Goal: Transaction & Acquisition: Purchase product/service

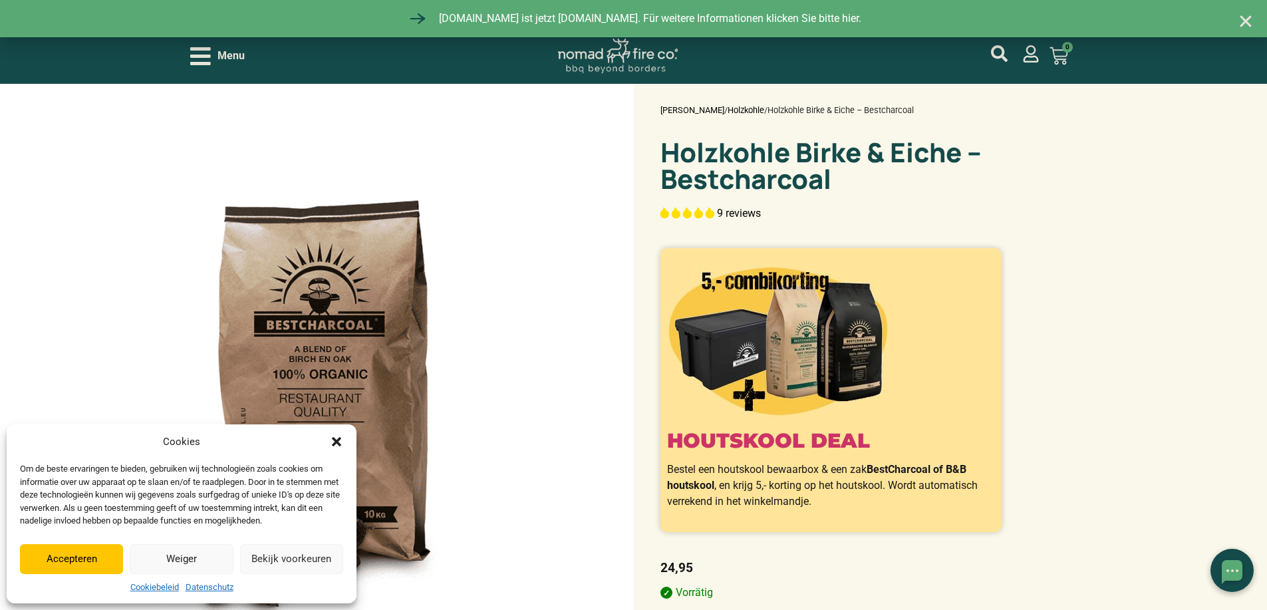
select select "most-helpful"
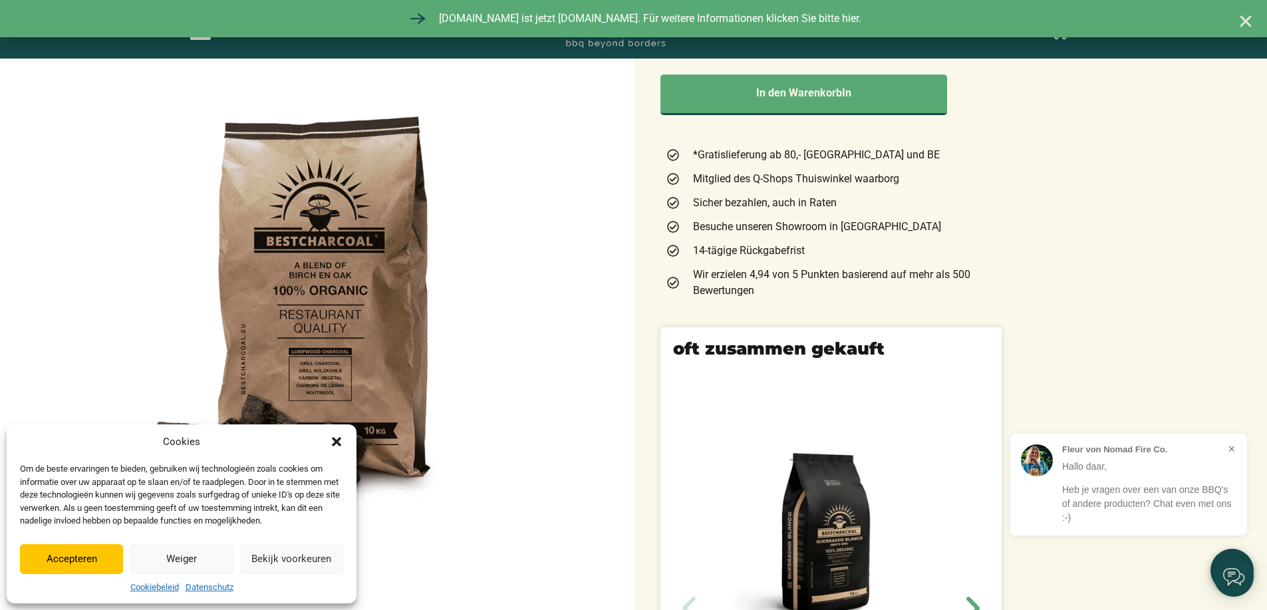
scroll to position [466, 0]
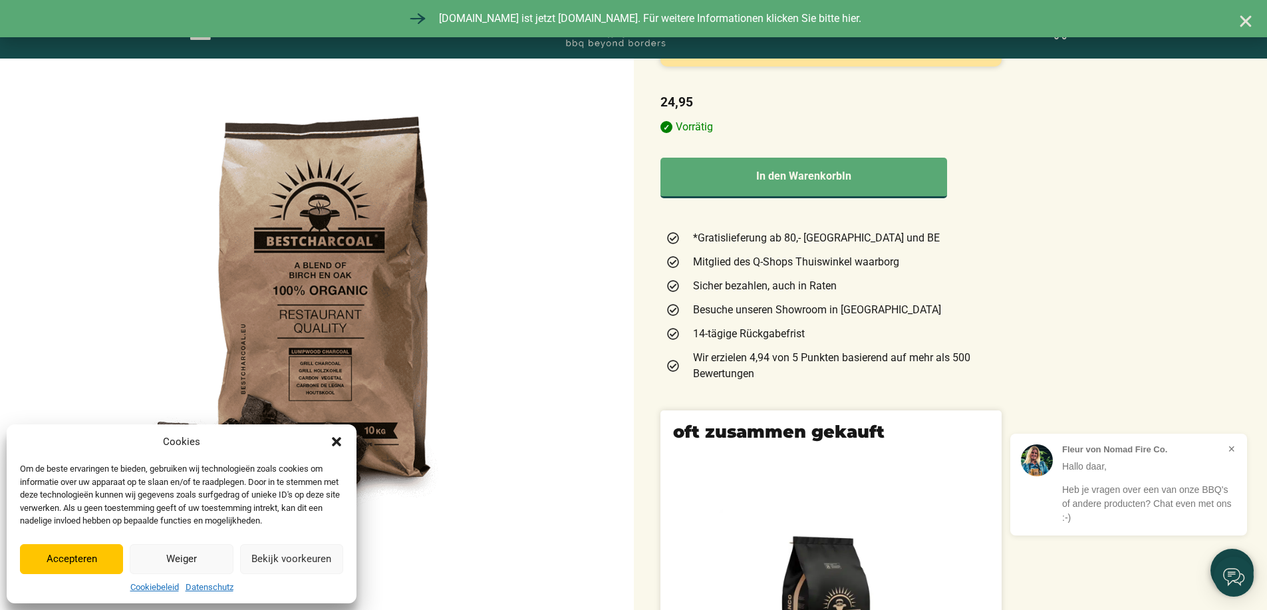
click at [335, 446] on icon "Dialog schliessen" at bounding box center [336, 441] width 13 height 13
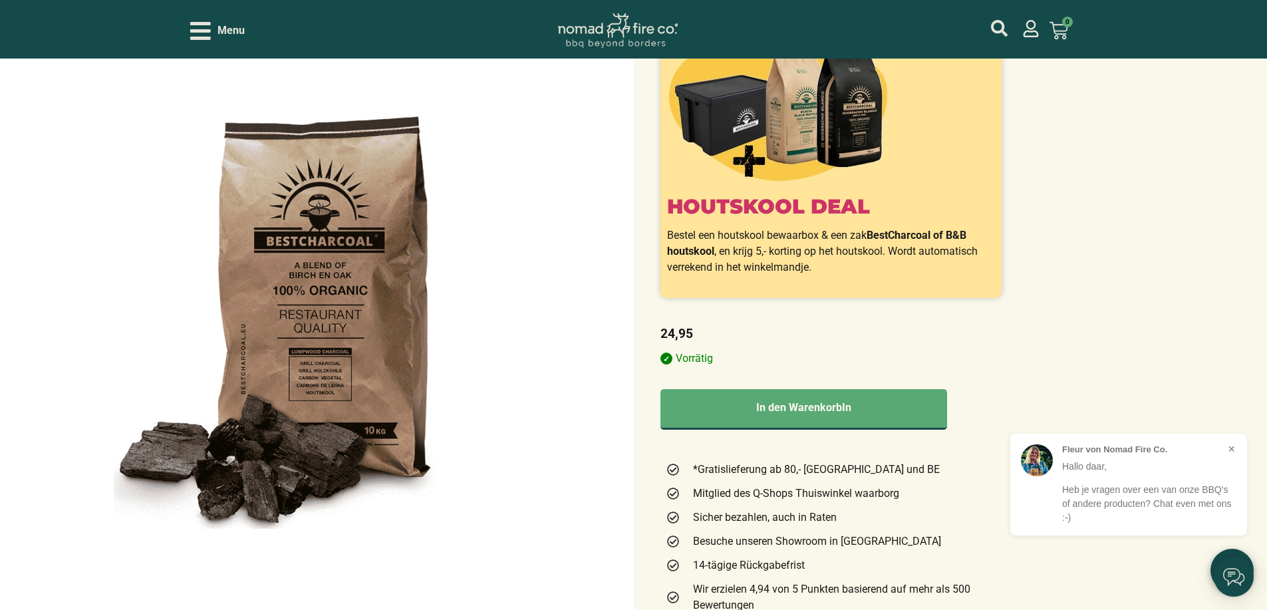
scroll to position [266, 0]
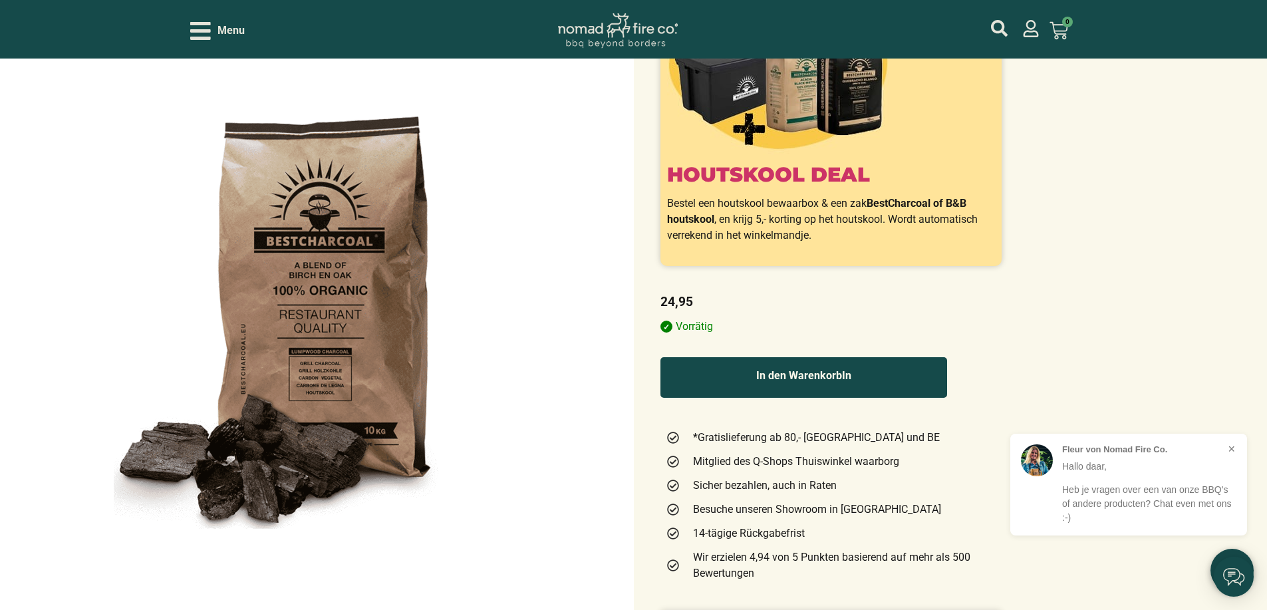
click at [825, 374] on button "In den WarenkorbIn" at bounding box center [803, 377] width 287 height 41
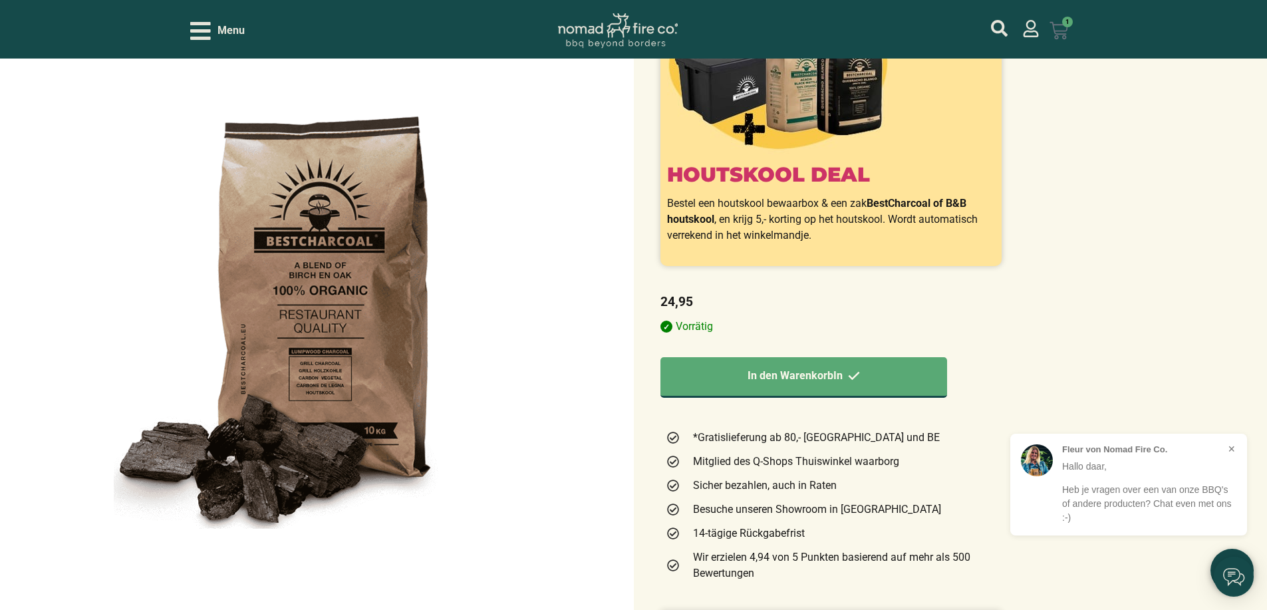
click at [1068, 33] on icon at bounding box center [1058, 30] width 19 height 19
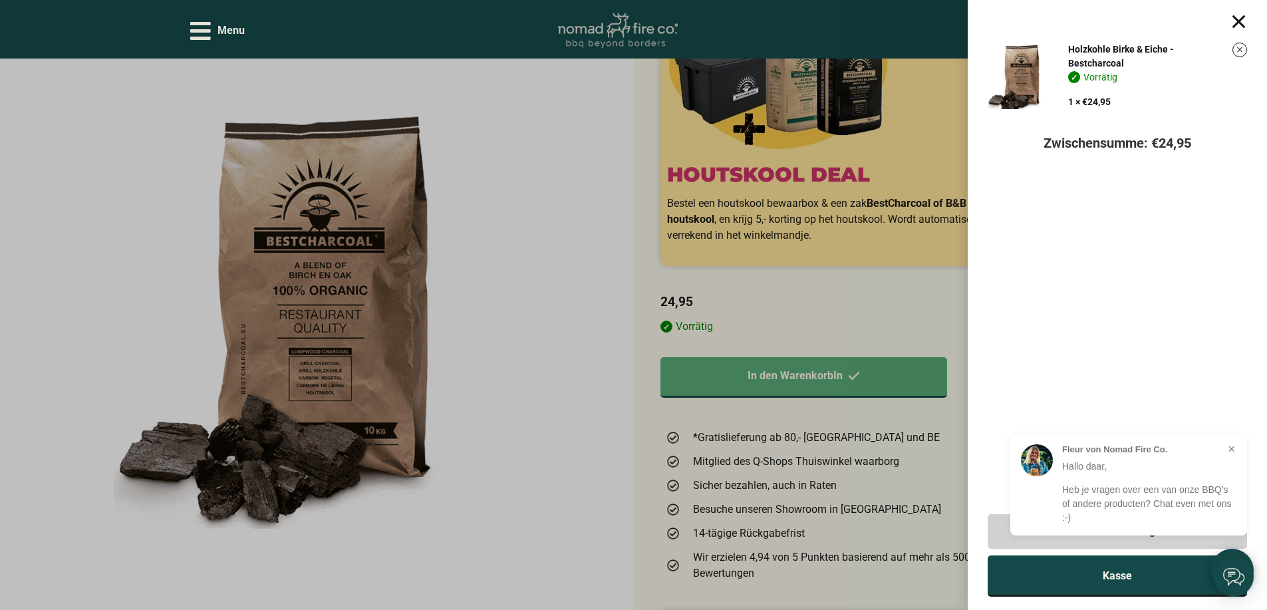
click at [1159, 582] on link "Kasse" at bounding box center [1117, 575] width 259 height 41
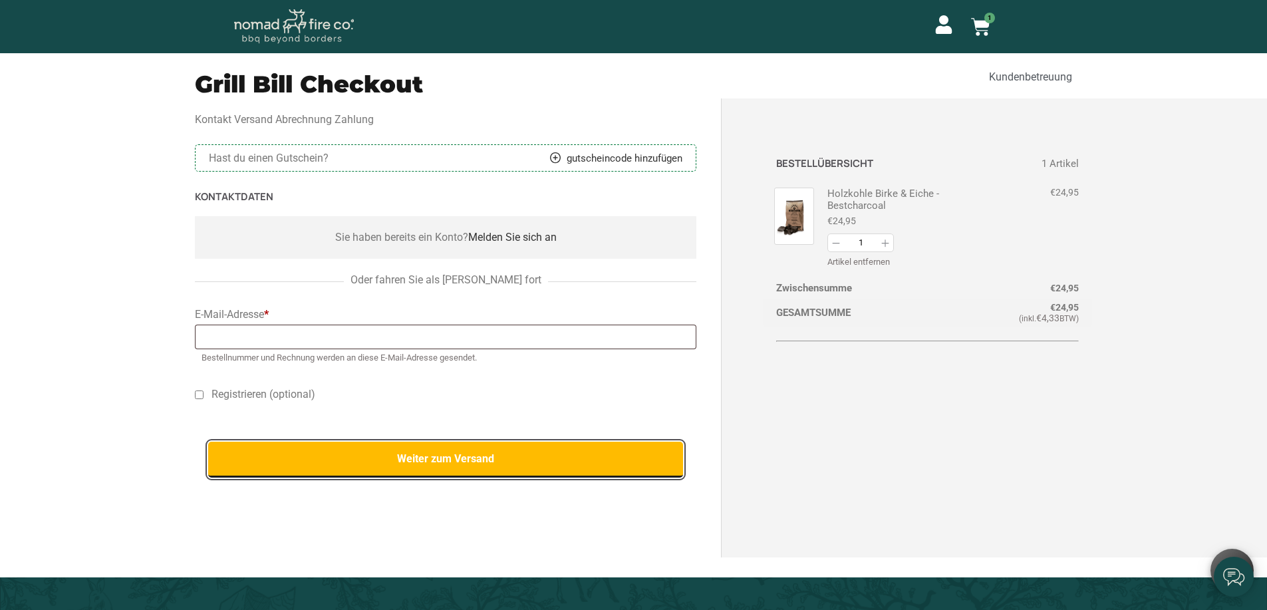
click at [472, 458] on button "Weiter zum Versand" at bounding box center [446, 460] width 476 height 36
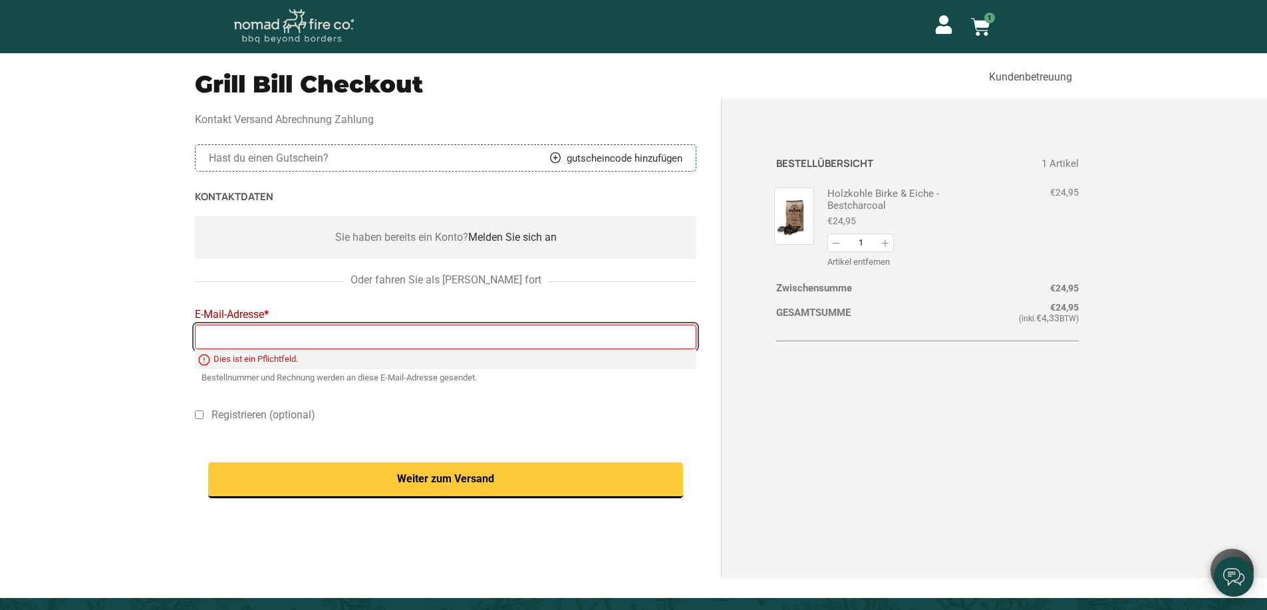
click at [440, 327] on input "E-Mail-Adresse *" at bounding box center [446, 337] width 502 height 25
type input "maxern@gmx.net"
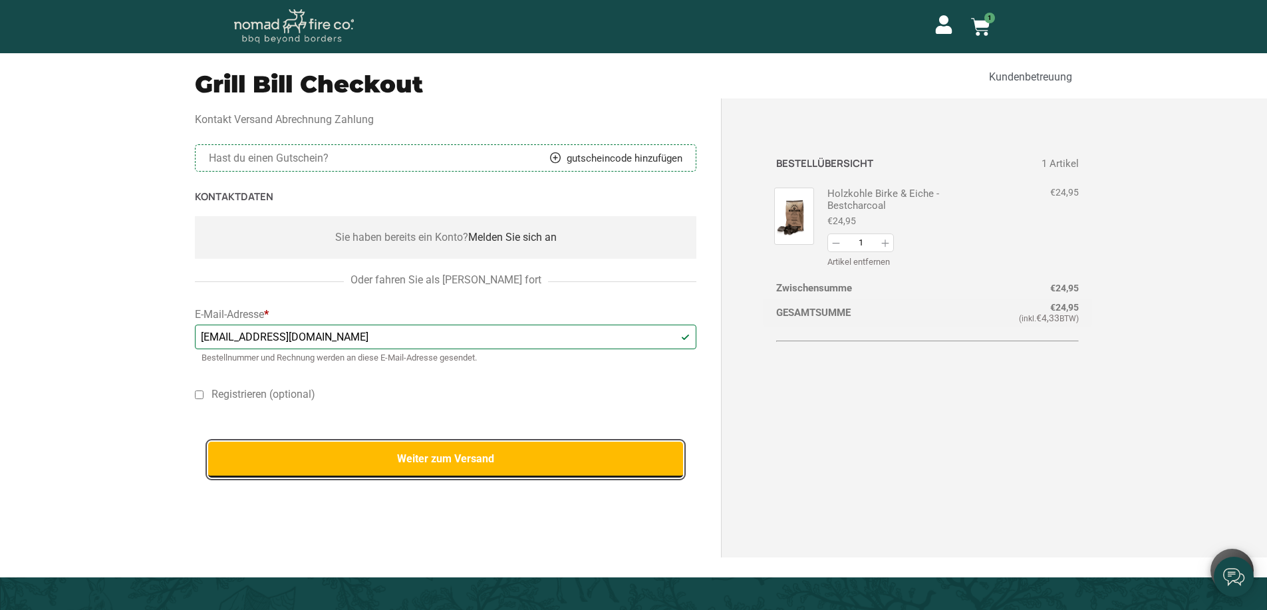
click at [467, 461] on button "Weiter zum Versand" at bounding box center [446, 460] width 476 height 36
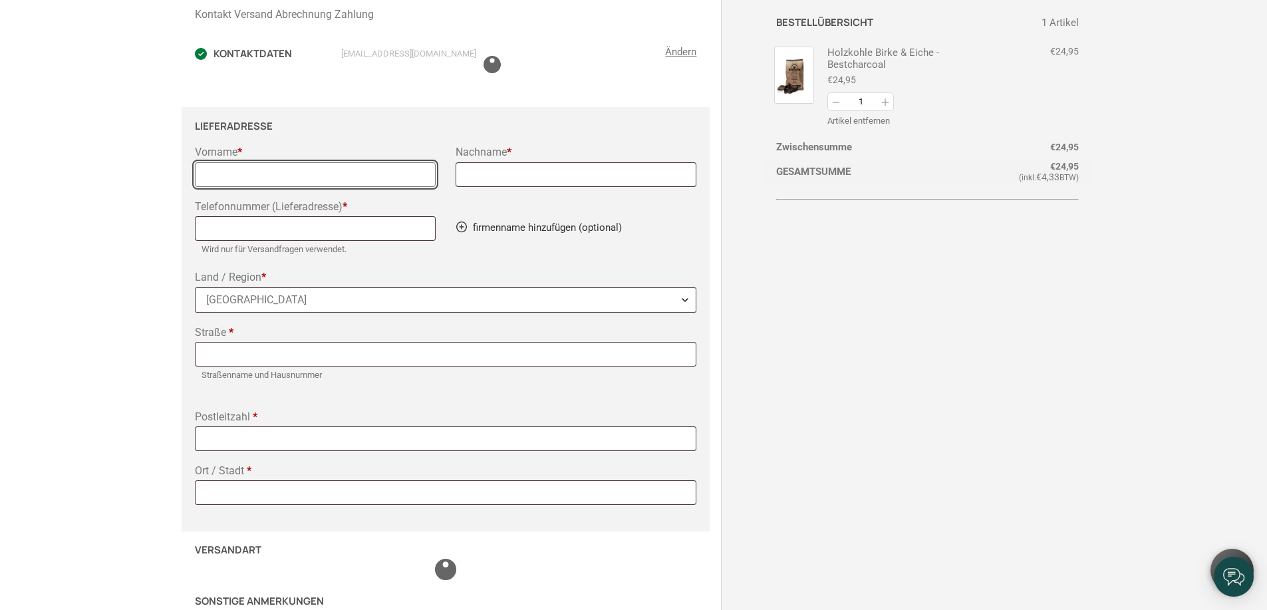
scroll to position [146, 0]
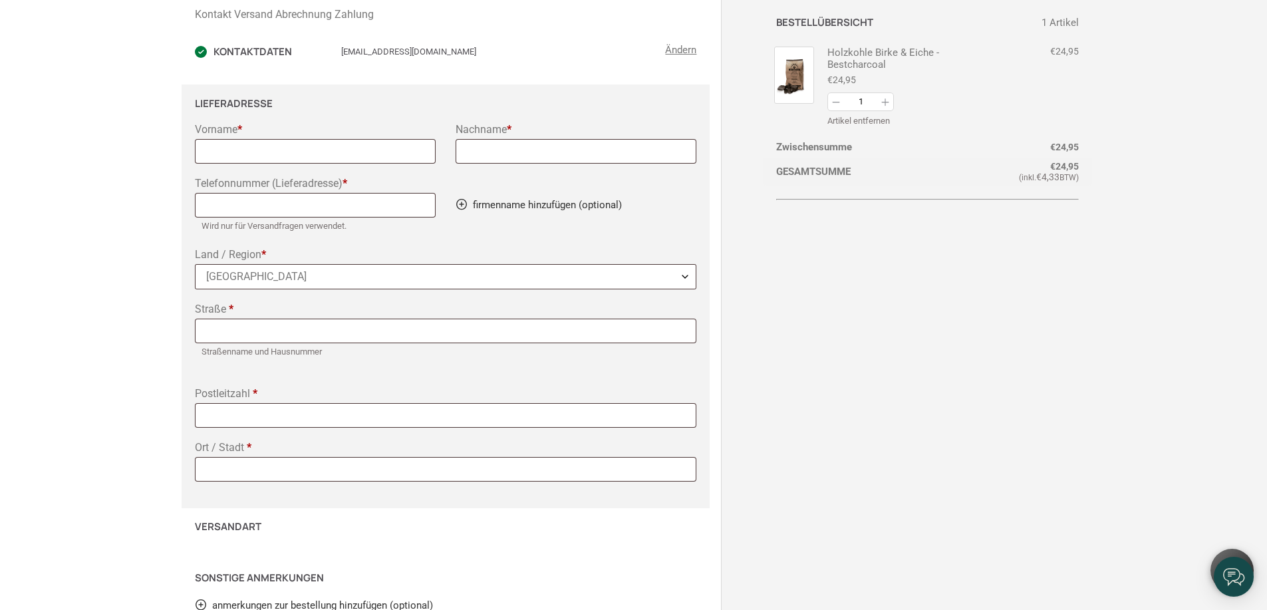
click at [686, 275] on b "Land / Region" at bounding box center [685, 276] width 11 height 11
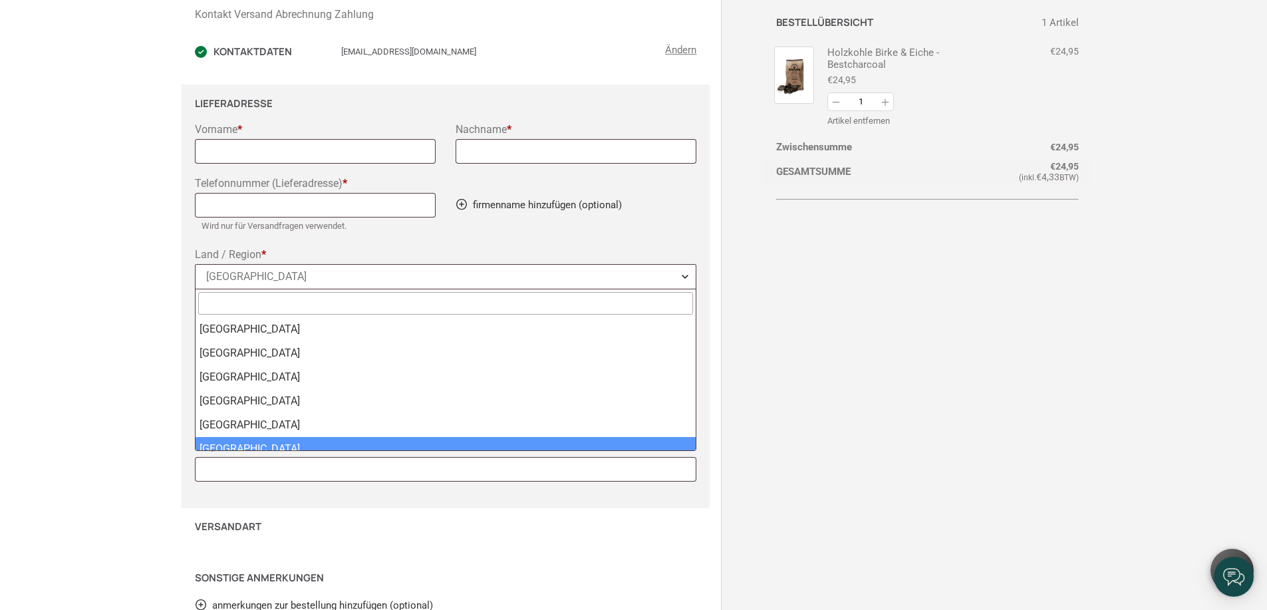
scroll to position [11, 0]
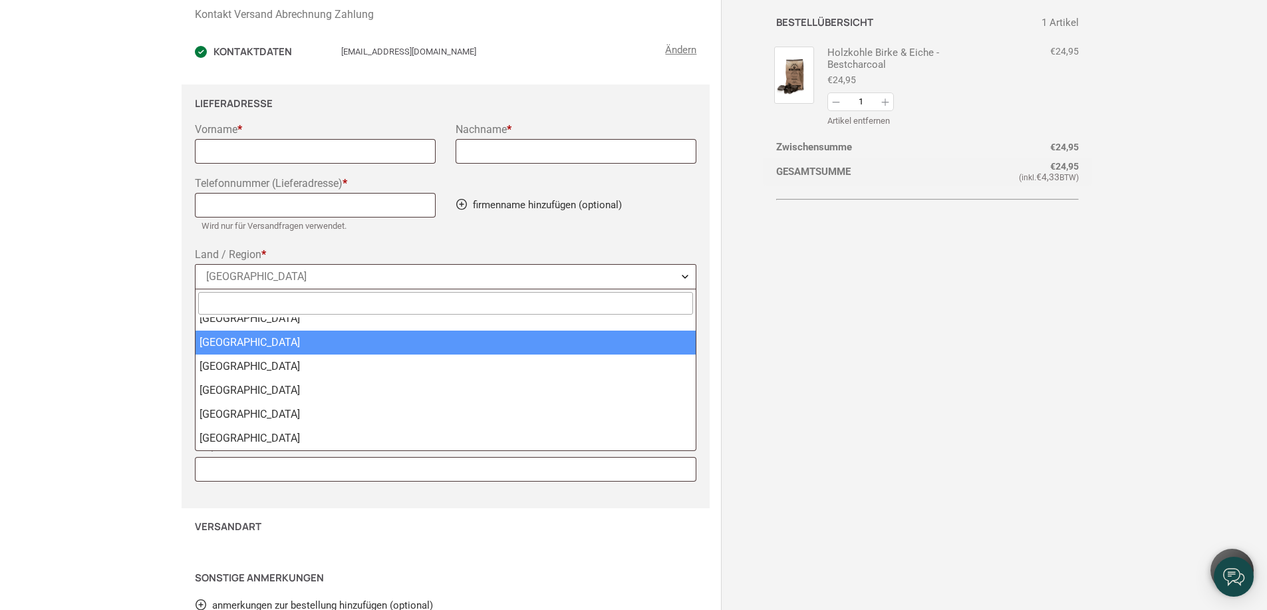
select select "DE"
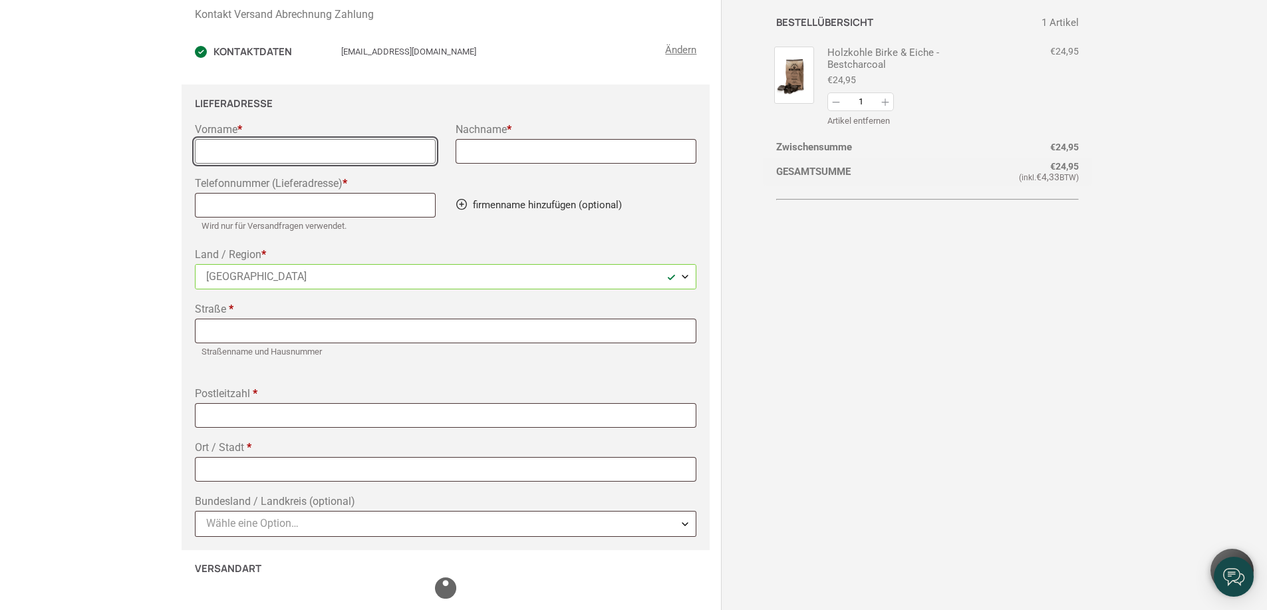
click at [299, 160] on input "Vorname *" at bounding box center [315, 151] width 241 height 25
select select "DE"
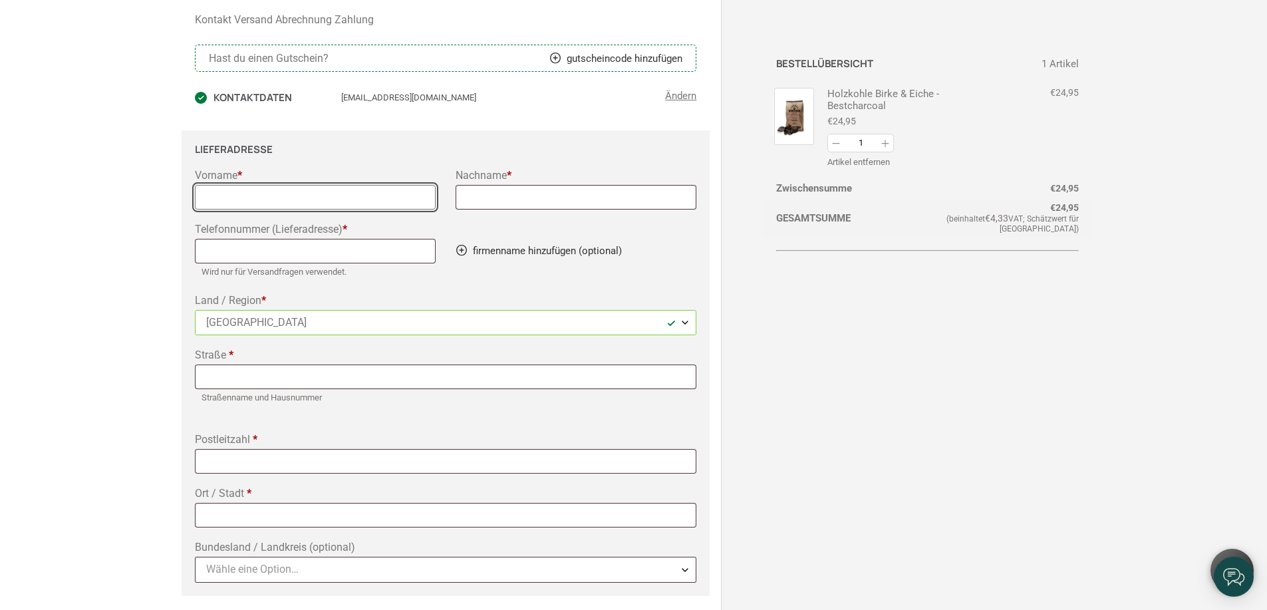
scroll to position [79, 0]
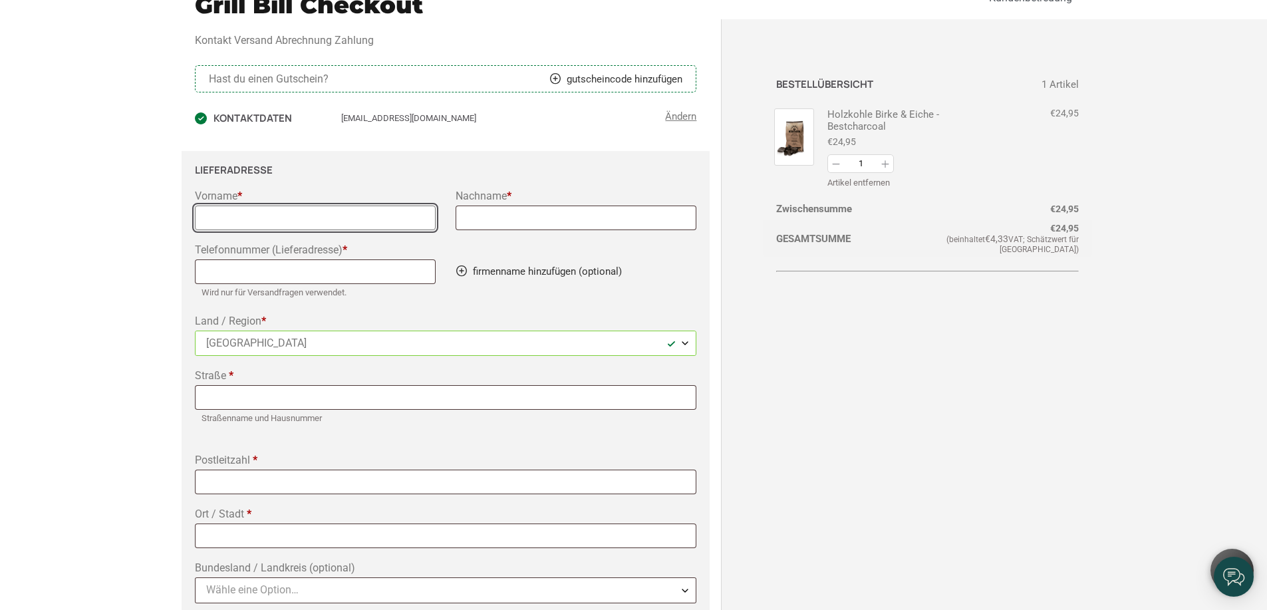
click at [279, 209] on input "Vorname *" at bounding box center [315, 218] width 241 height 25
type input "Max"
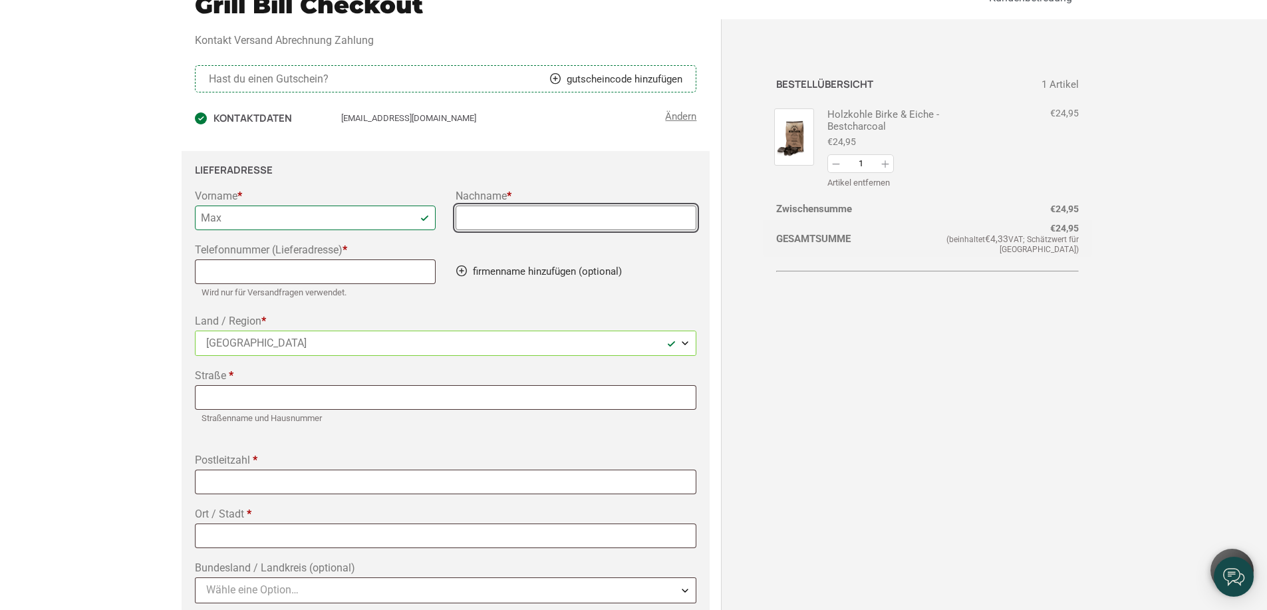
click at [476, 215] on input "Nachname *" at bounding box center [576, 218] width 241 height 25
type input "Ern"
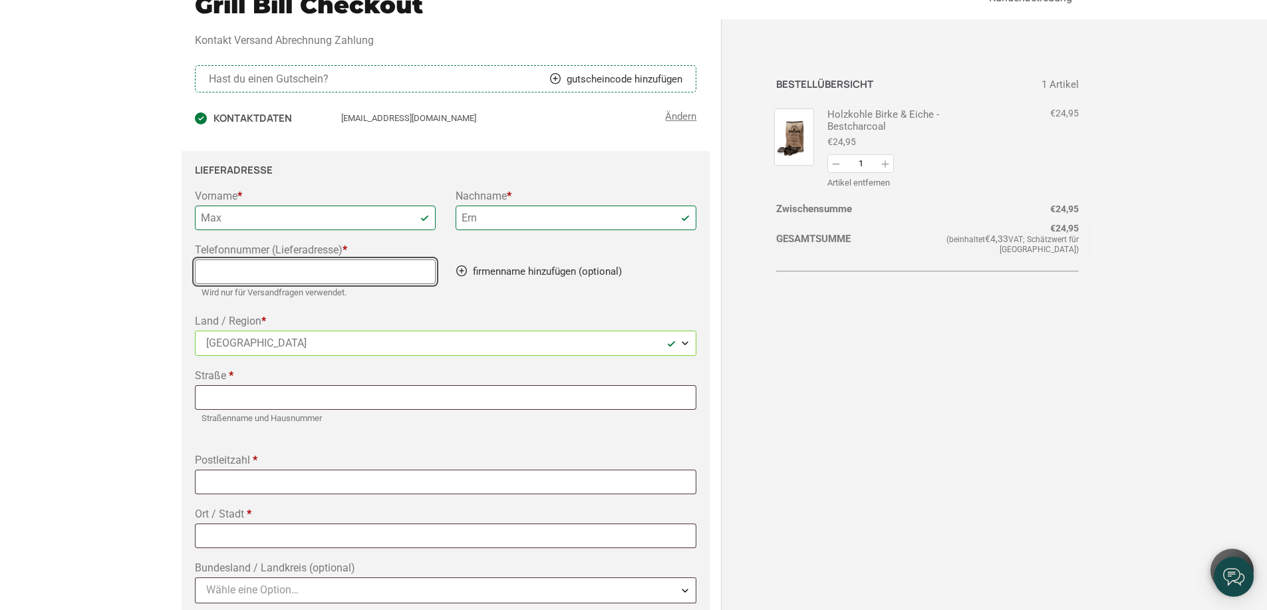
click at [418, 266] on input "Telefonnummer (Lieferadresse) *" at bounding box center [315, 271] width 241 height 25
type input "021453068"
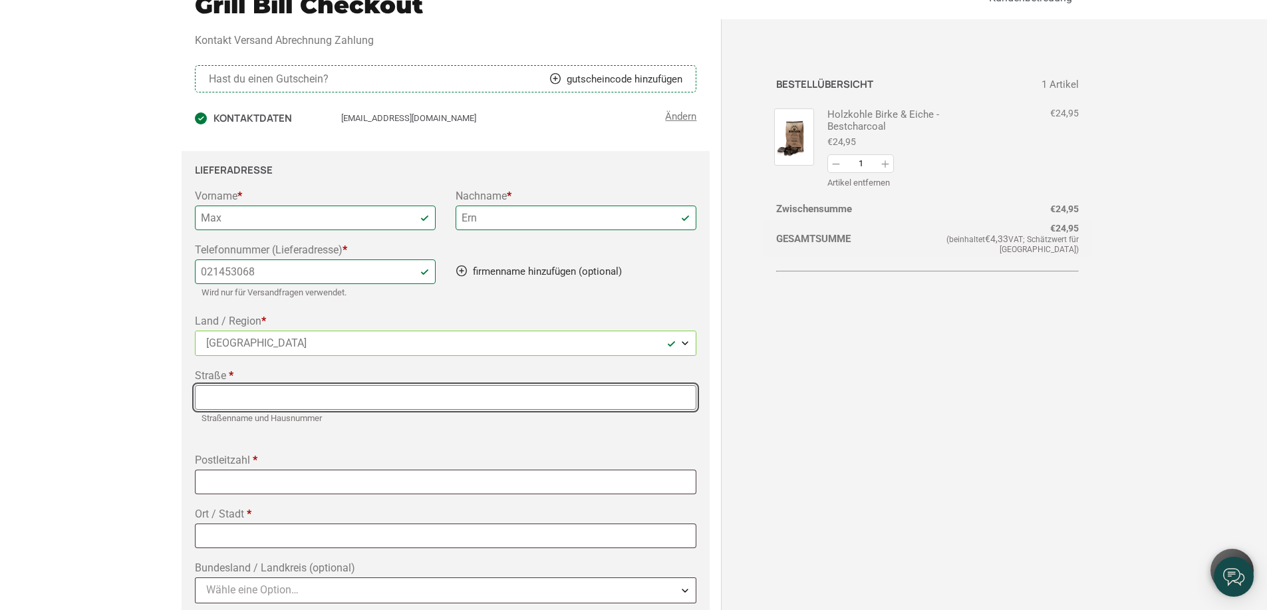
click at [315, 392] on input "Straße *" at bounding box center [446, 397] width 502 height 25
click at [315, 394] on input "Straße *" at bounding box center [446, 397] width 502 height 25
type input "Bergische Landstraße87"
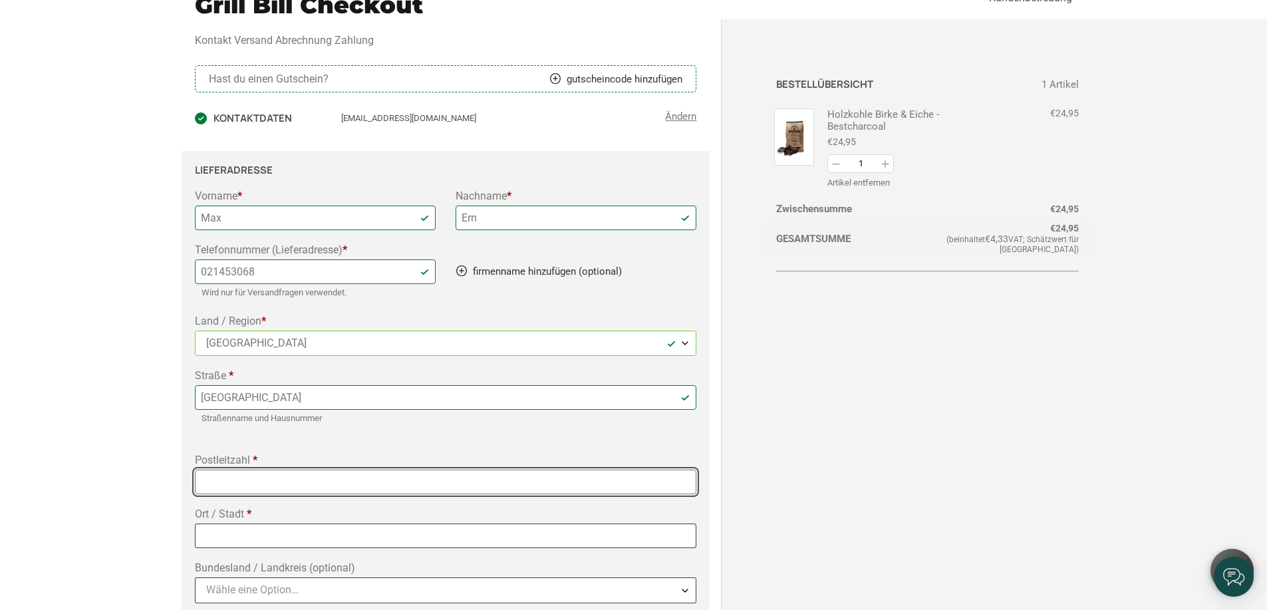
click at [295, 483] on input "Postleitzahl *" at bounding box center [446, 482] width 502 height 25
type input "51375"
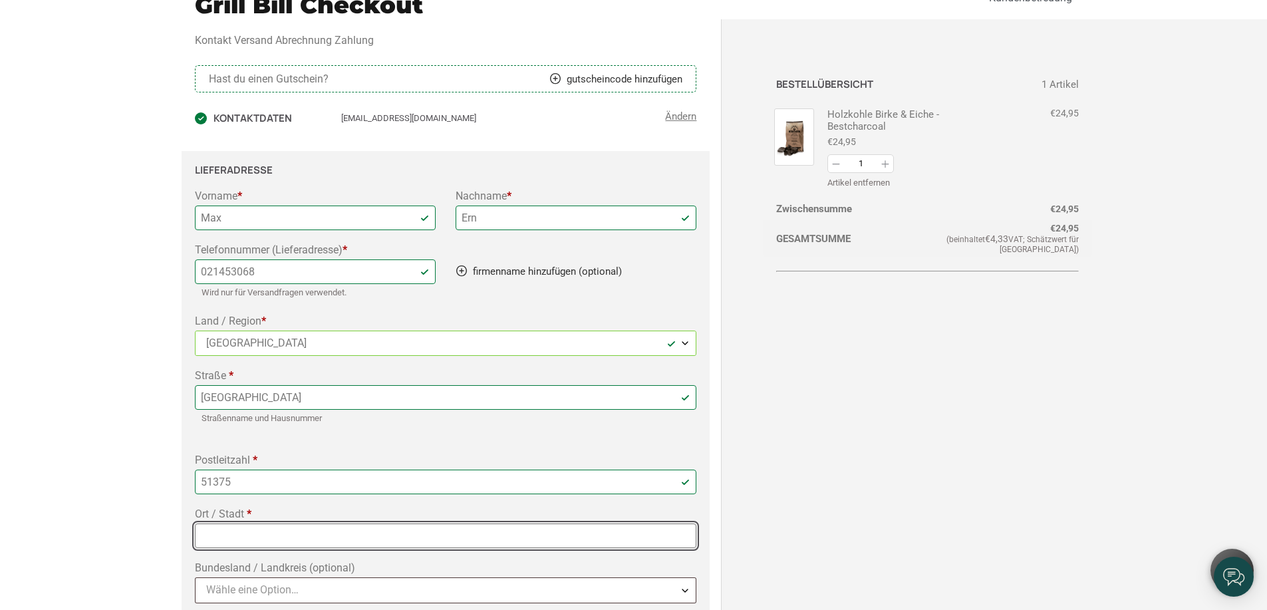
click at [289, 523] on input "Ort / Stadt *" at bounding box center [446, 535] width 502 height 25
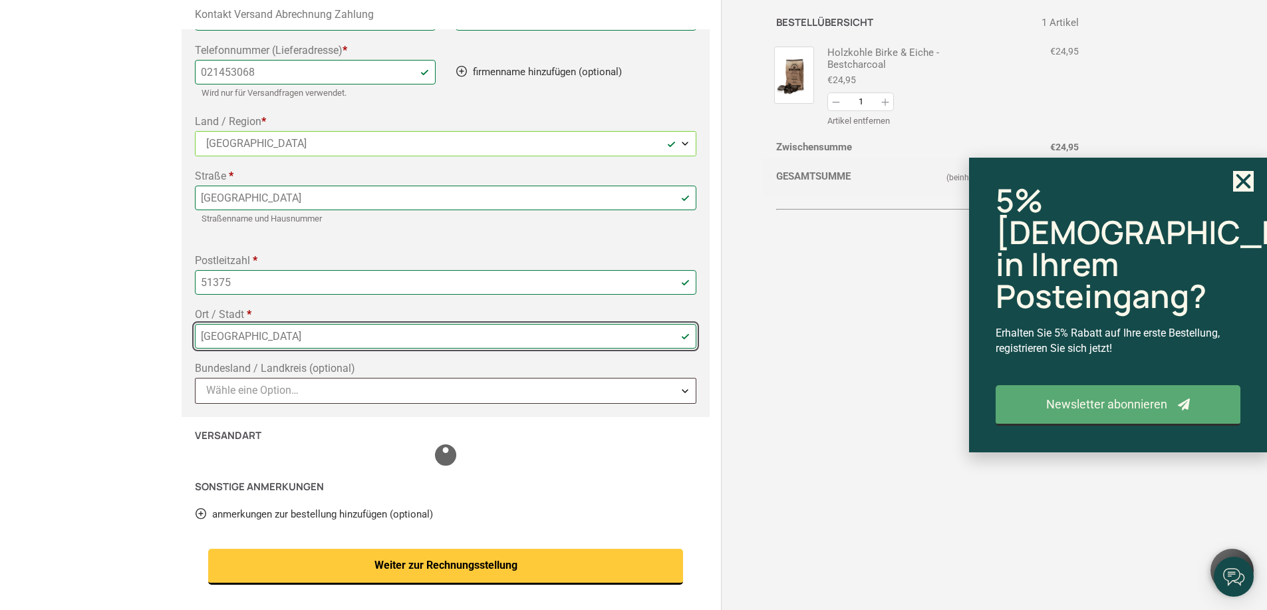
type input "Leverkusen"
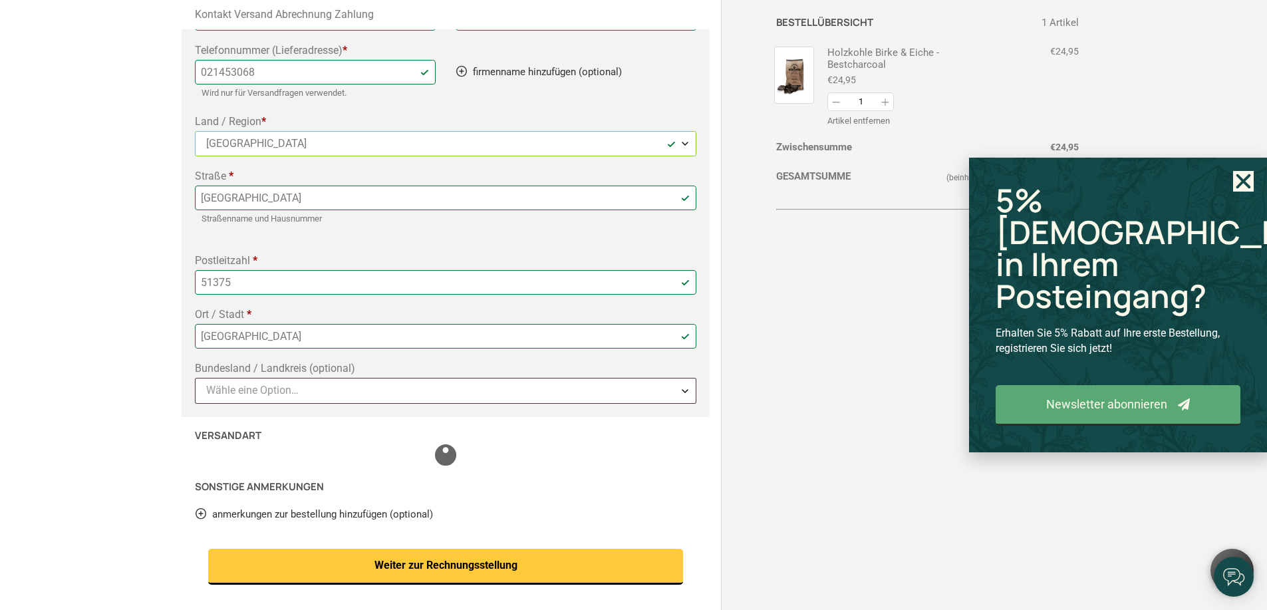
select select "DE"
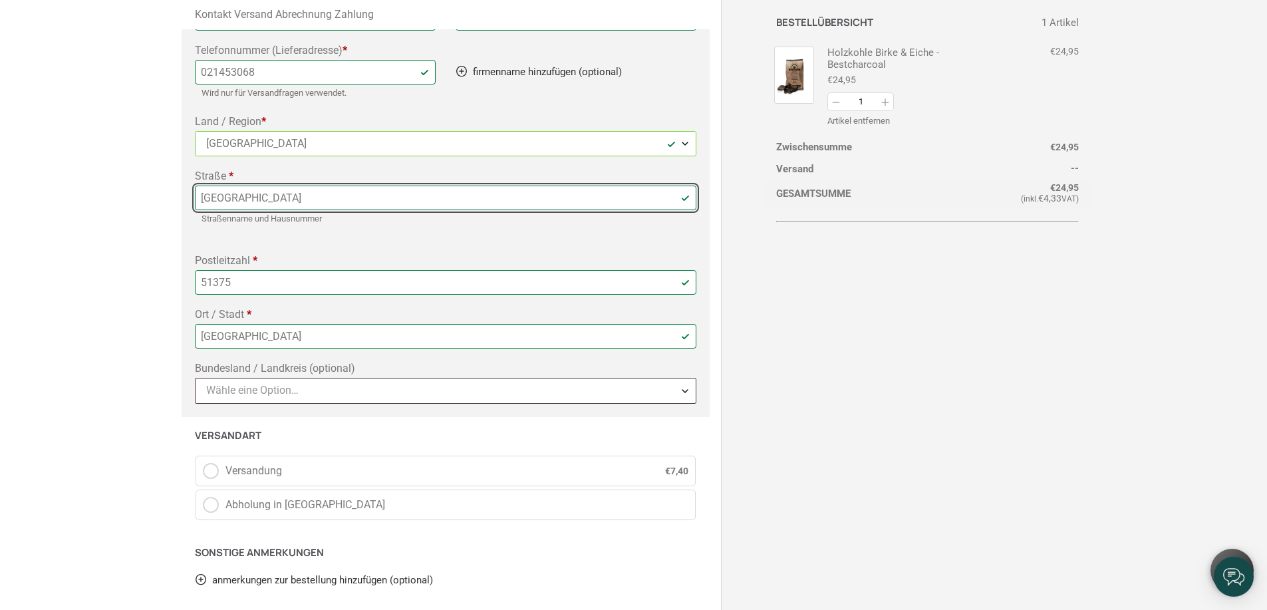
click at [307, 202] on input "Bergische Landstraße87" at bounding box center [446, 198] width 502 height 25
click at [303, 198] on input "Bergische Landstraße87" at bounding box center [446, 198] width 502 height 25
type input "Bergische Landstraße 87"
select select "DE"
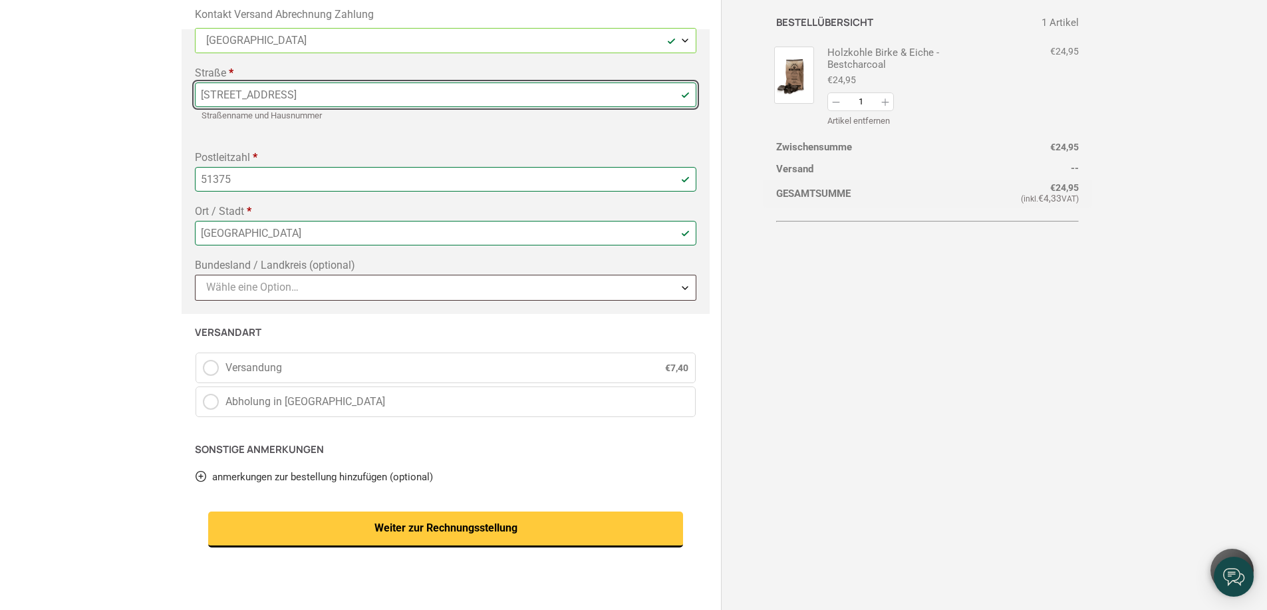
scroll to position [412, 0]
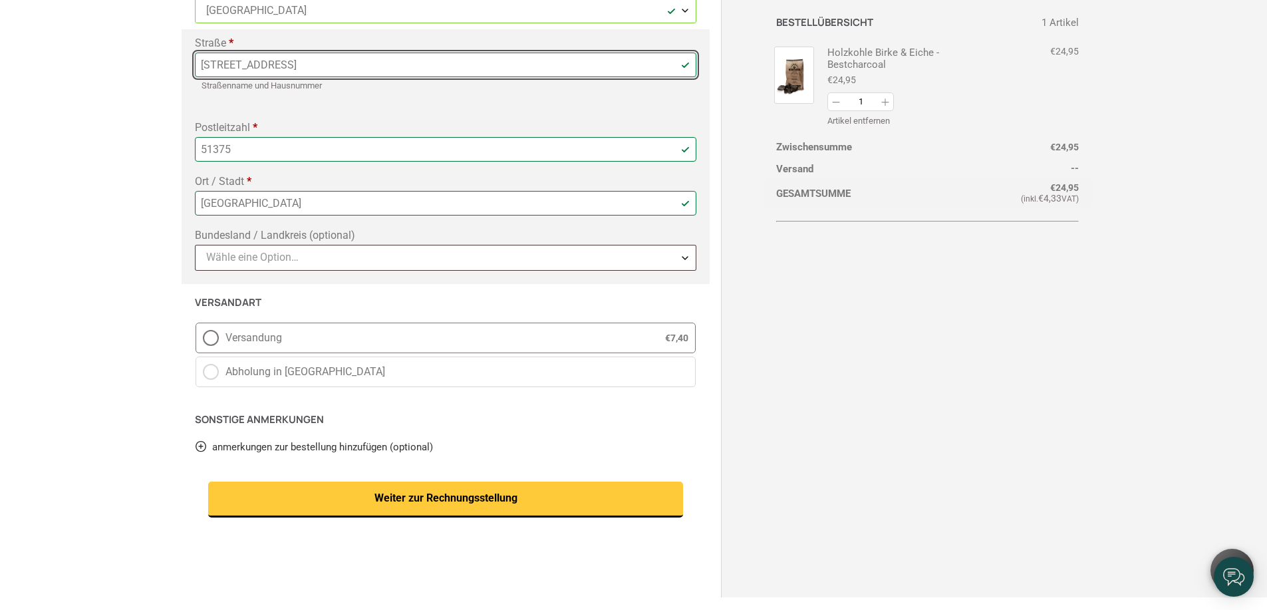
type input "Bergische Landstraße 87"
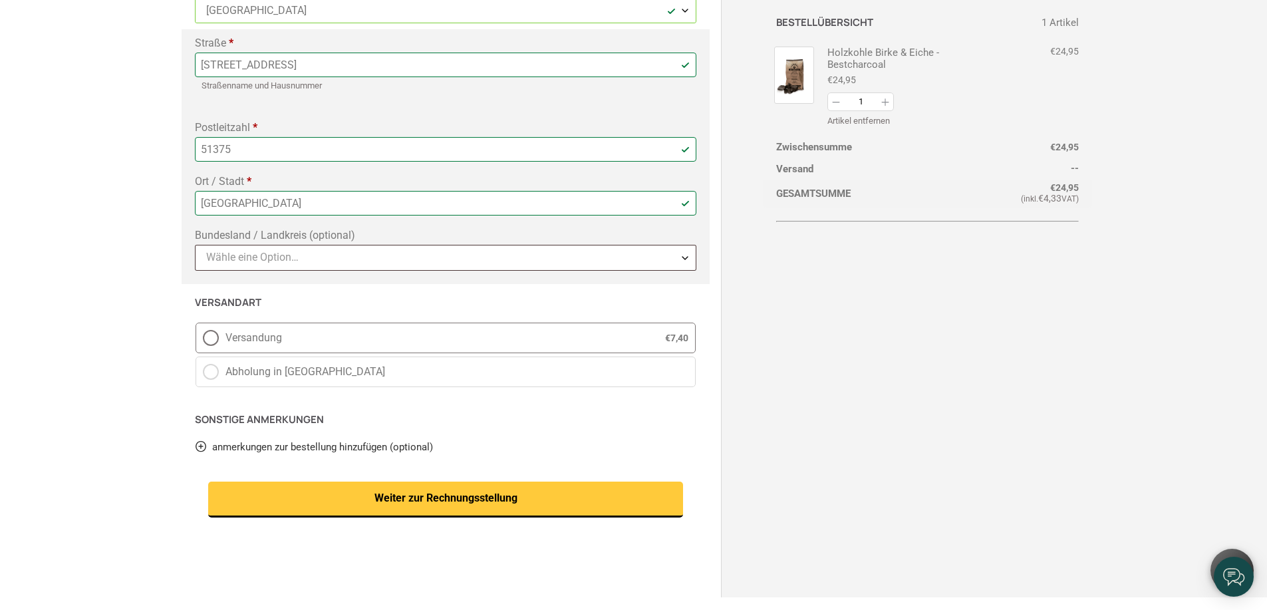
click at [215, 333] on label "Versandung € 7,40" at bounding box center [446, 338] width 501 height 31
click at [196, 323] on input "Versandung € 7,40" at bounding box center [196, 323] width 1 height 1
radio input "true"
select select "DE"
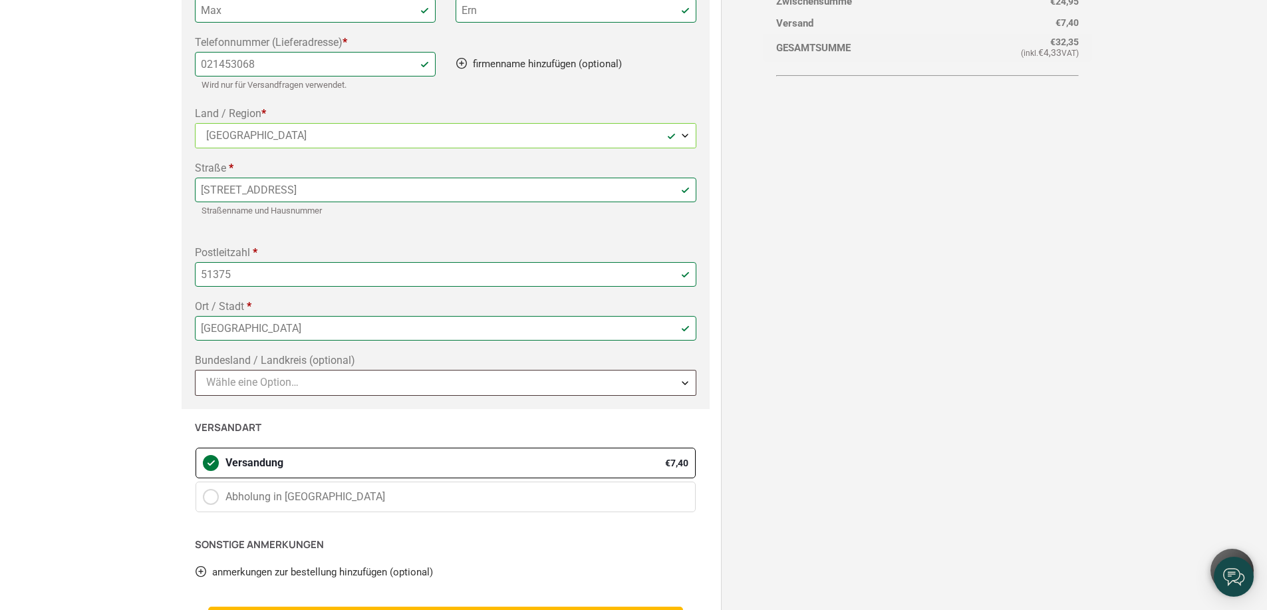
scroll to position [79, 0]
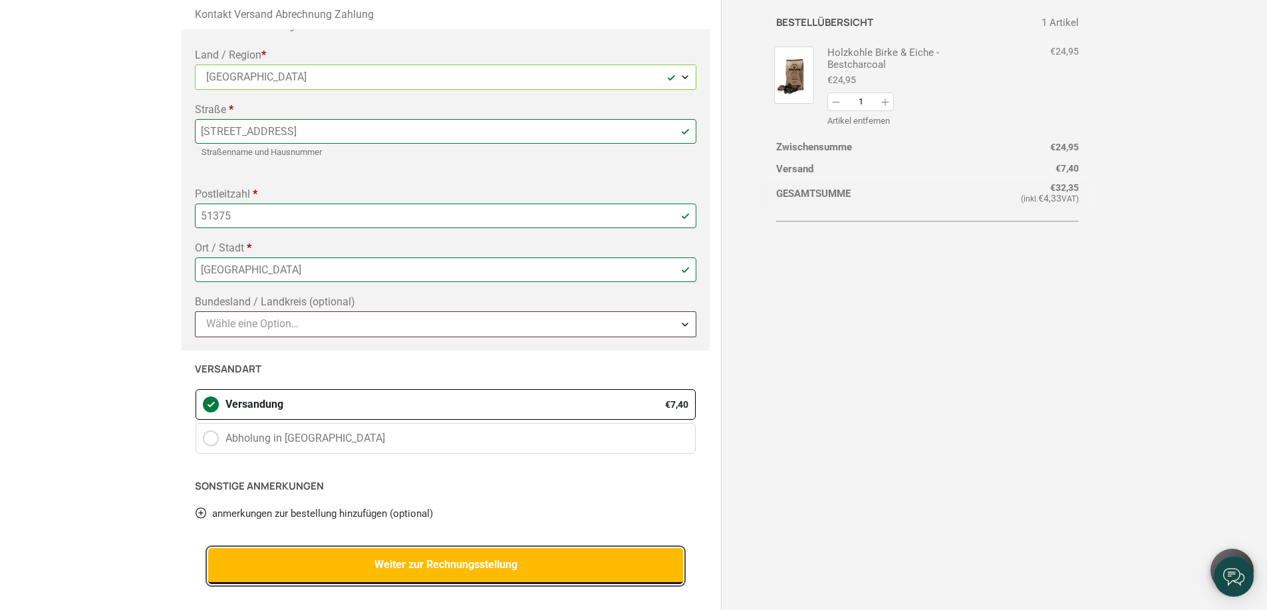
click at [454, 562] on button "Weiter zur Rechnungsstellung" at bounding box center [446, 566] width 476 height 36
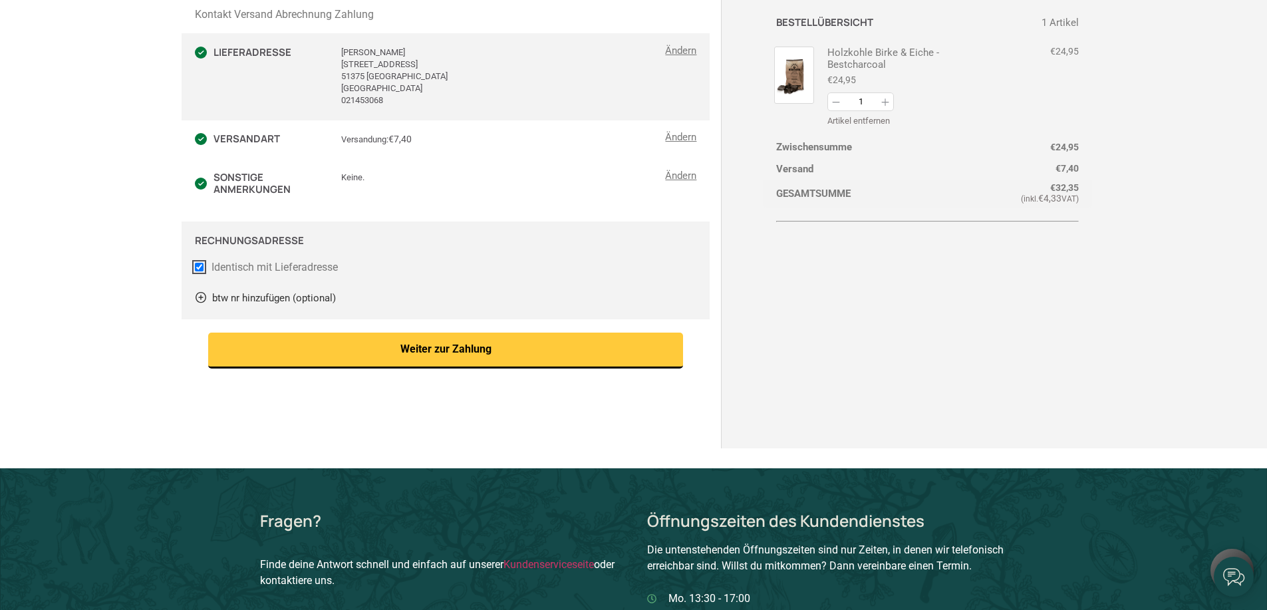
scroll to position [0, 0]
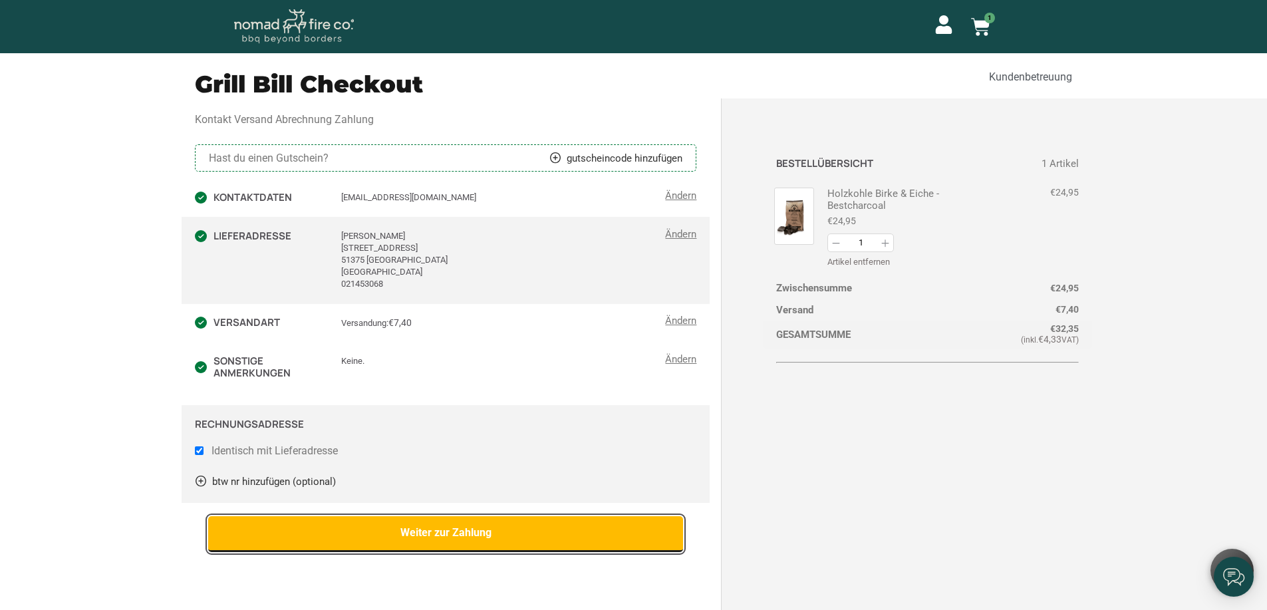
click at [489, 525] on button "Weiter zur Zahlung" at bounding box center [446, 534] width 476 height 36
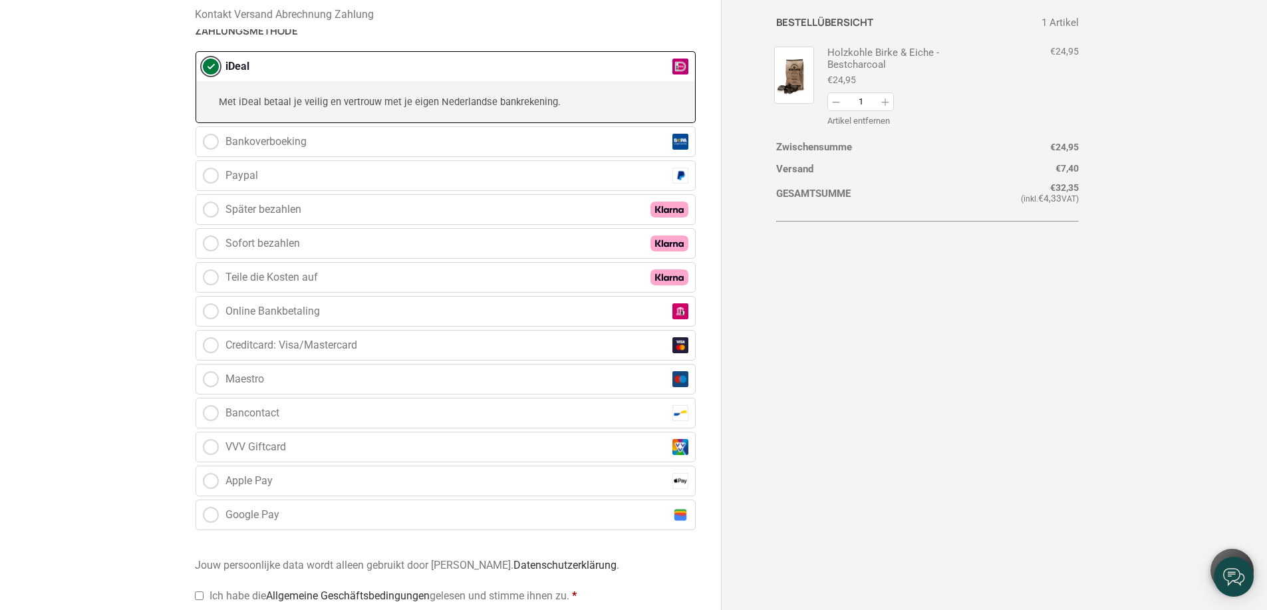
scroll to position [426, 0]
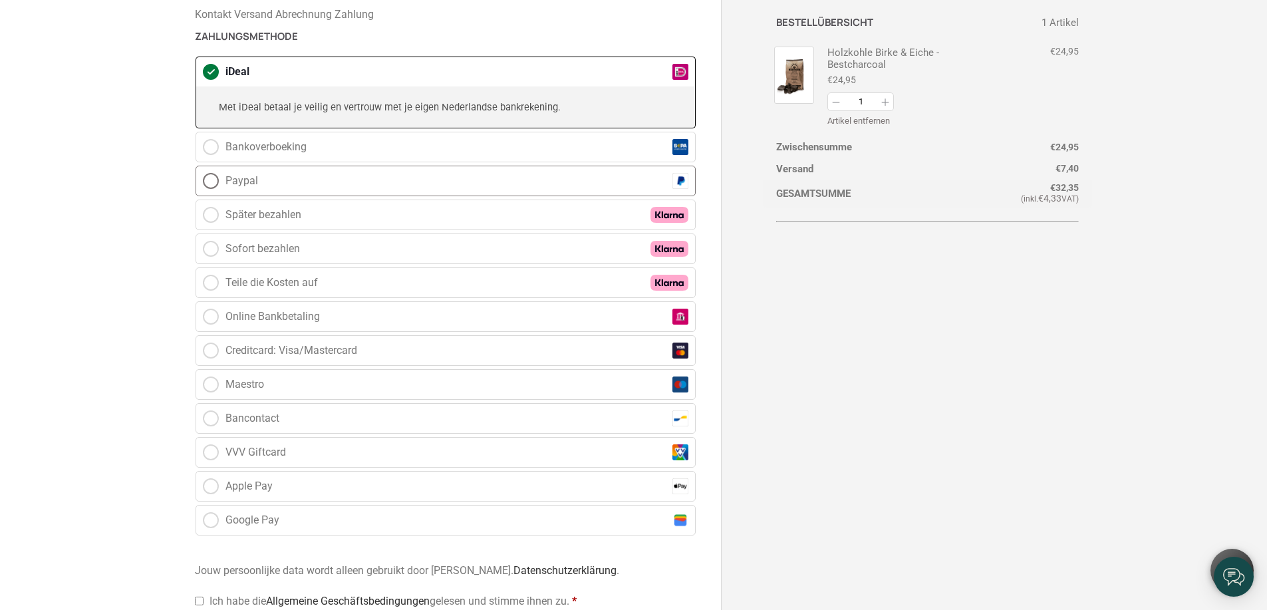
click at [219, 176] on label "Paypal" at bounding box center [446, 181] width 501 height 31
click at [196, 166] on input "Paypal" at bounding box center [196, 166] width 1 height 1
radio input "true"
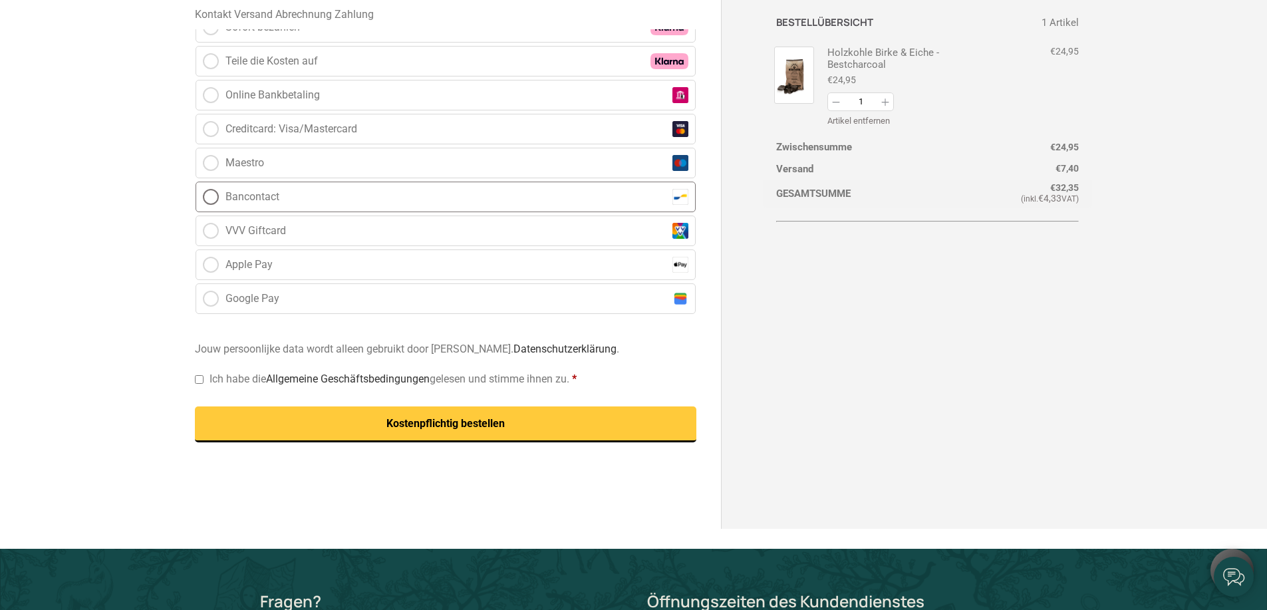
scroll to position [644, 0]
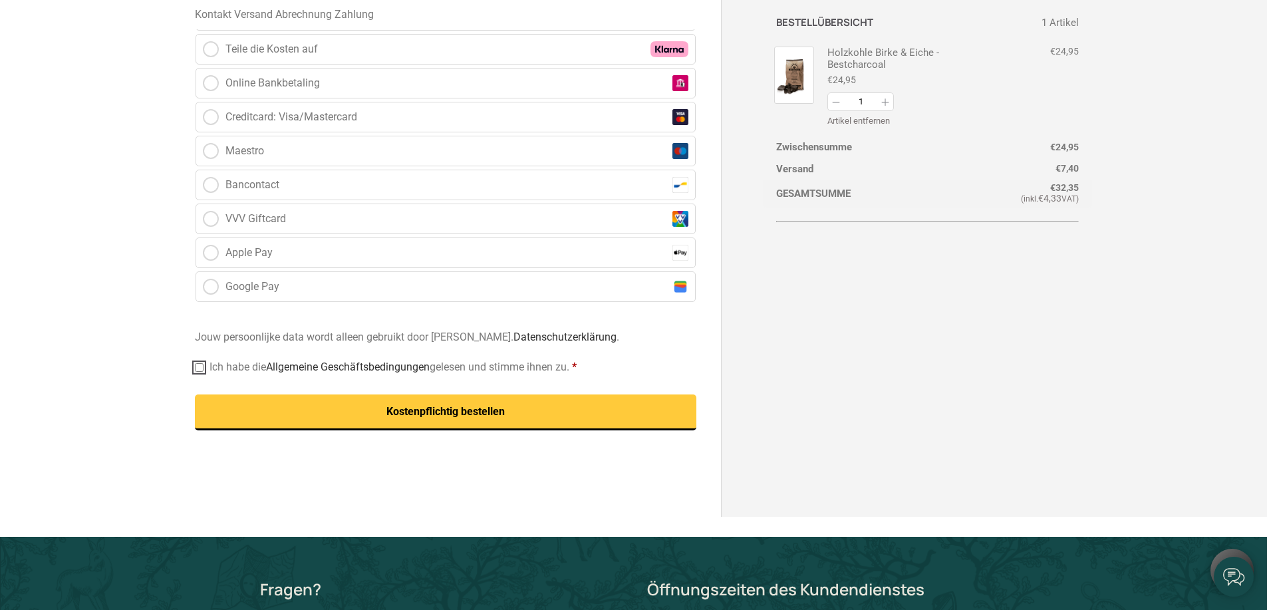
click at [203, 370] on input "Ich habe die Allgemeine Geschäftsbedingungen gelesen und stimme ihnen zu. *" at bounding box center [199, 367] width 9 height 9
checkbox input "true"
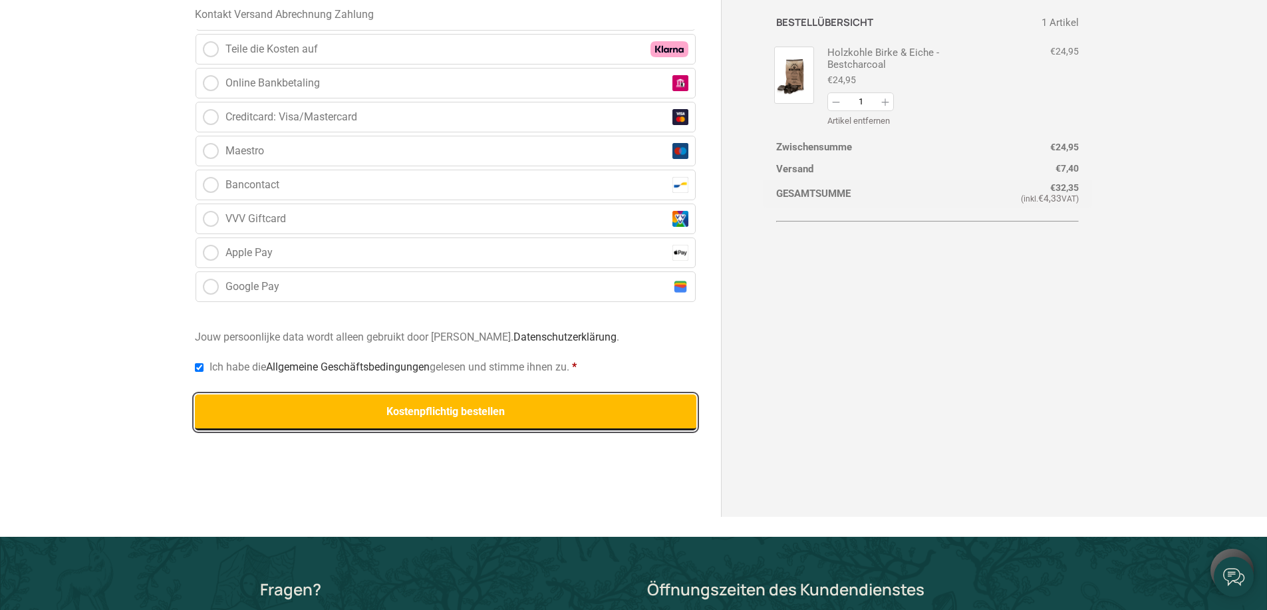
click at [404, 417] on button "Kostenpflichtig bestellen" at bounding box center [446, 412] width 502 height 36
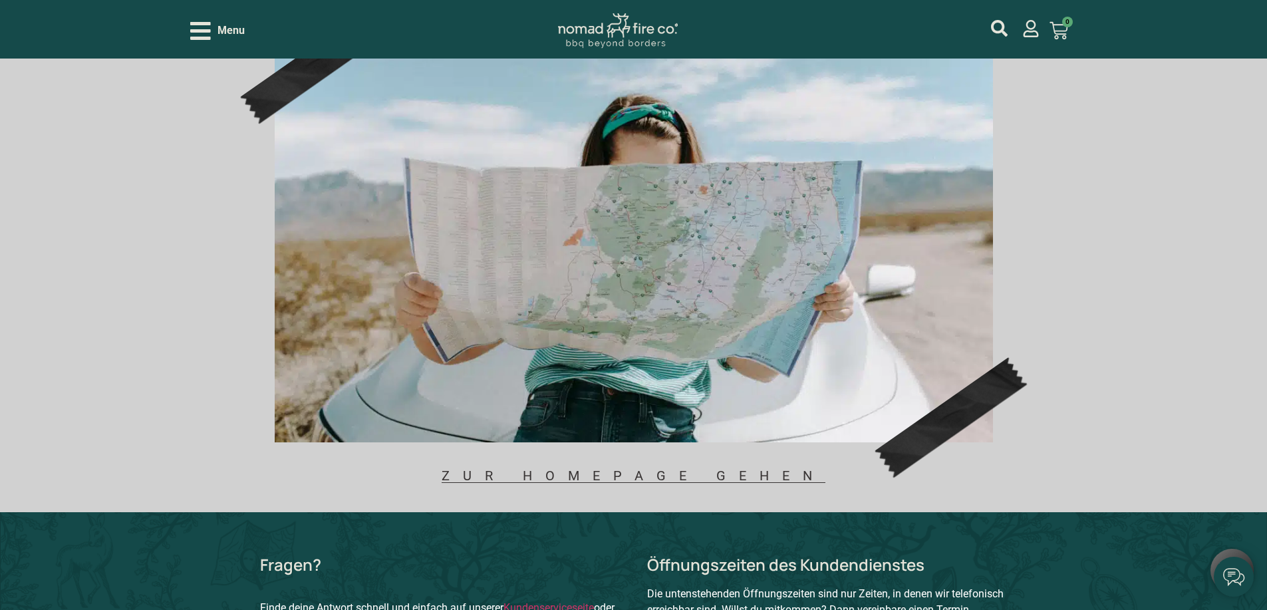
scroll to position [200, 0]
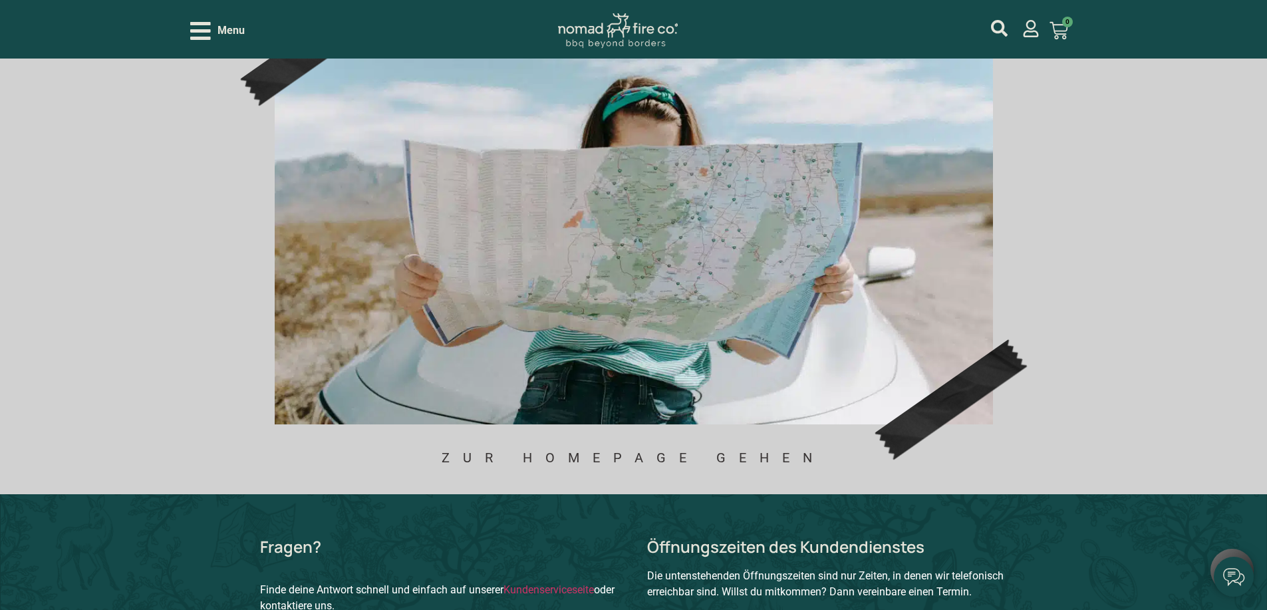
click at [679, 459] on span "Zur Homepage gehen" at bounding box center [634, 457] width 384 height 13
